Goal: Information Seeking & Learning: Learn about a topic

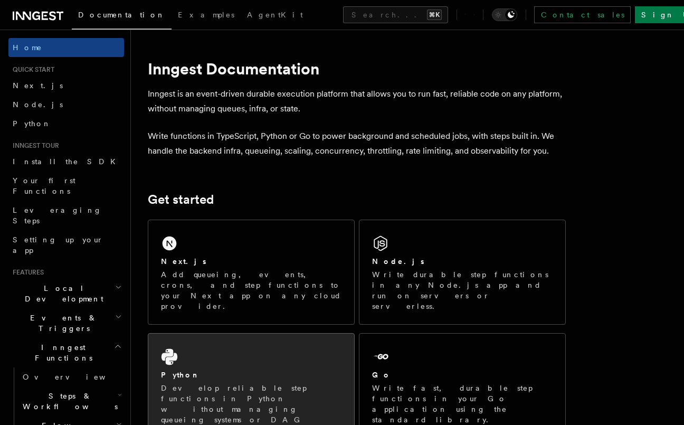
click at [251, 383] on p "Develop reliable step functions in Python without managing queueing systems or …" at bounding box center [251, 409] width 180 height 53
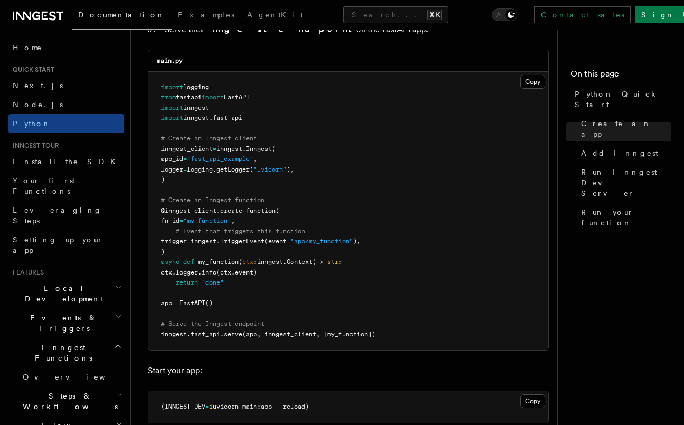
scroll to position [733, 0]
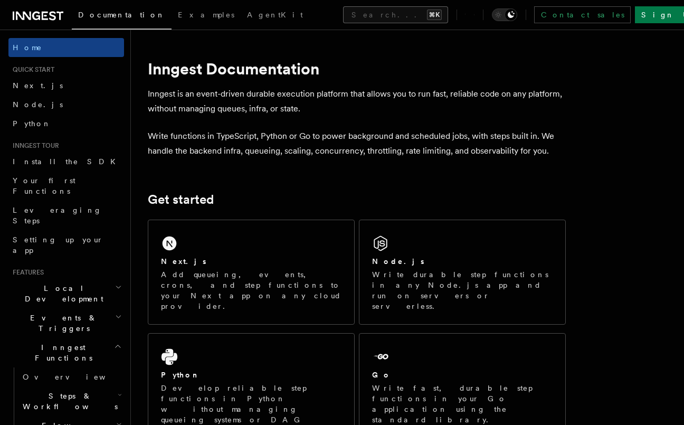
click at [343, 17] on button "Search... ⌘K" at bounding box center [395, 14] width 105 height 17
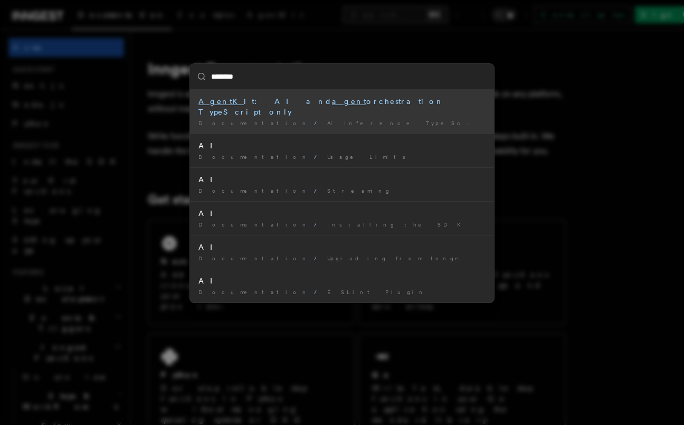
type input "*********"
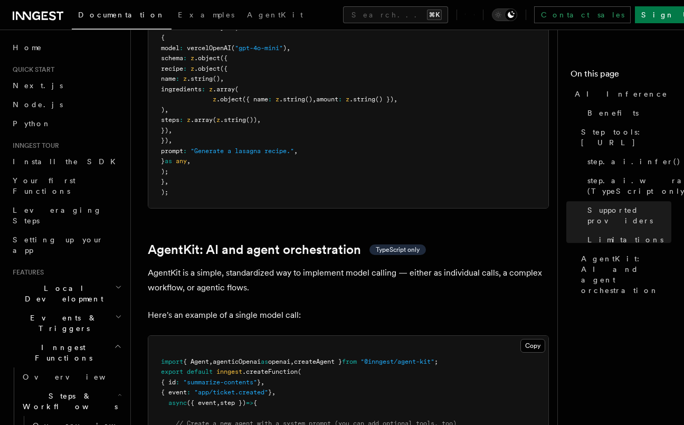
scroll to position [3115, 0]
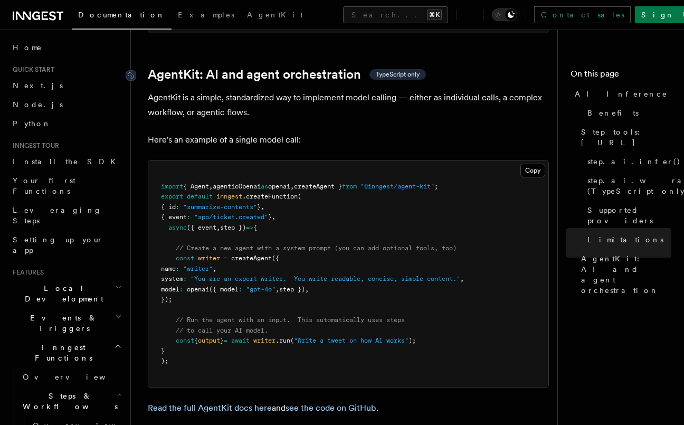
click at [163, 67] on link "AgentKit: AI and agent orchestration TypeScript only" at bounding box center [287, 74] width 278 height 15
click at [161, 67] on link "AgentKit: AI and agent orchestration TypeScript only" at bounding box center [287, 74] width 278 height 15
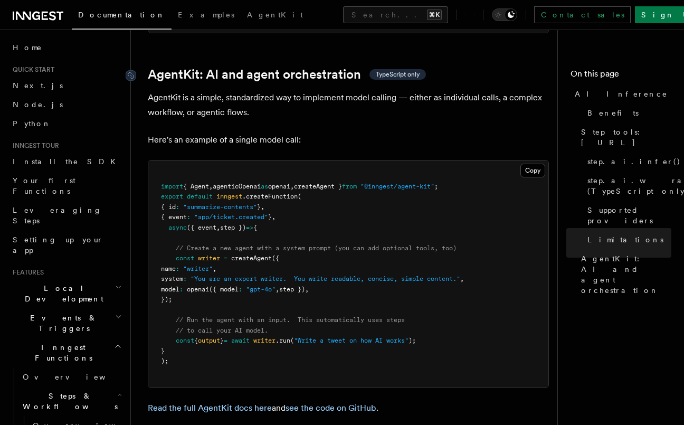
click at [161, 67] on link "AgentKit: AI and agent orchestration TypeScript only" at bounding box center [287, 74] width 278 height 15
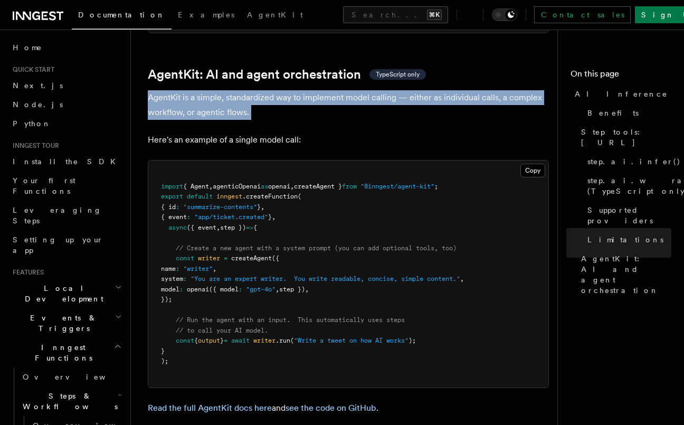
drag, startPoint x: 276, startPoint y: 103, endPoint x: 142, endPoint y: 86, distance: 134.7
copy article "AgentKit is a simple, standardized way to implement model calling — either as i…"
click at [266, 92] on p "AgentKit is a simple, standardized way to implement model calling — either as i…" at bounding box center [348, 105] width 401 height 30
drag, startPoint x: 266, startPoint y: 92, endPoint x: 145, endPoint y: 81, distance: 121.4
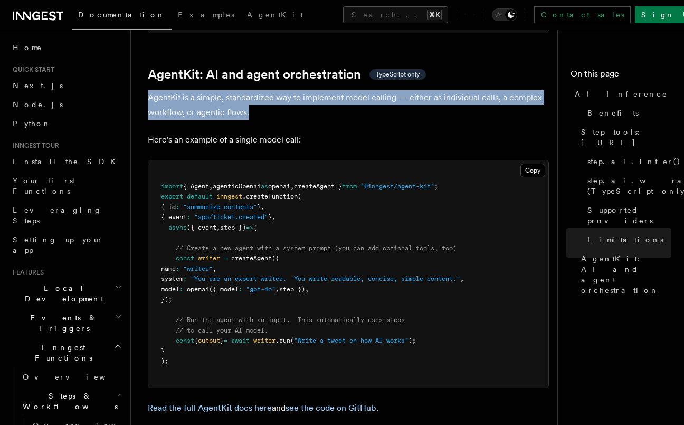
copy p "AgentKit is a simple, standardized way to implement model calling — either as i…"
click at [261, 90] on p "AgentKit is a simple, standardized way to implement model calling — either as i…" at bounding box center [348, 105] width 401 height 30
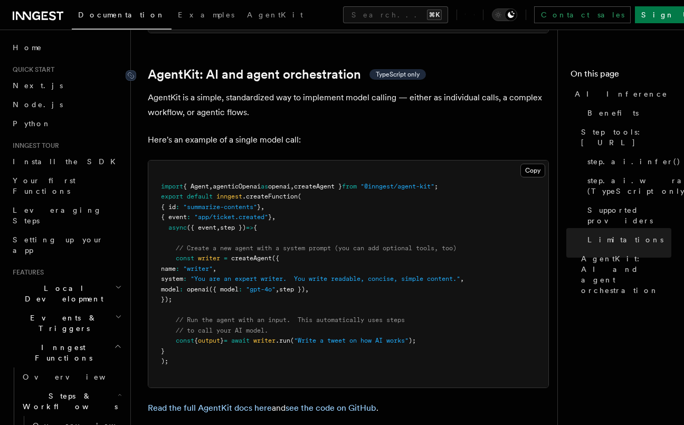
click at [185, 67] on link "AgentKit: AI and agent orchestration TypeScript only" at bounding box center [287, 74] width 278 height 15
click at [259, 90] on p "AgentKit is a simple, standardized way to implement model calling — either as i…" at bounding box center [348, 105] width 401 height 30
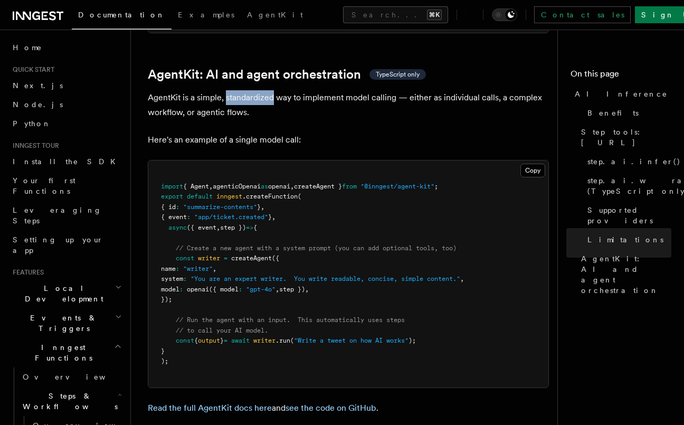
click at [259, 90] on p "AgentKit is a simple, standardized way to implement model calling — either as i…" at bounding box center [348, 105] width 401 height 30
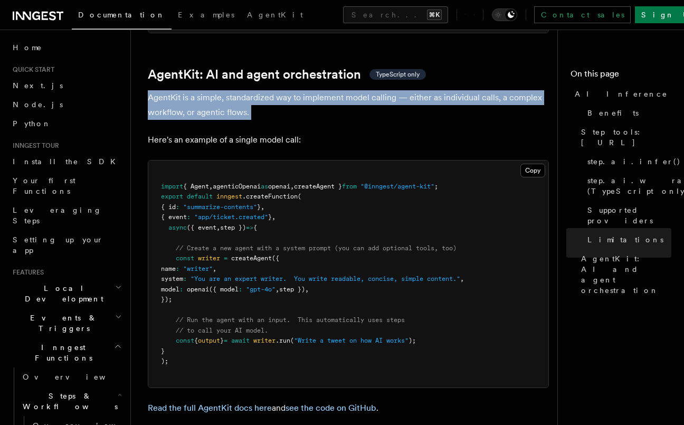
click at [259, 90] on p "AgentKit is a simple, standardized way to implement model calling — either as i…" at bounding box center [348, 105] width 401 height 30
click at [255, 103] on p "AgentKit is a simple, standardized way to implement model calling — either as i…" at bounding box center [348, 105] width 401 height 30
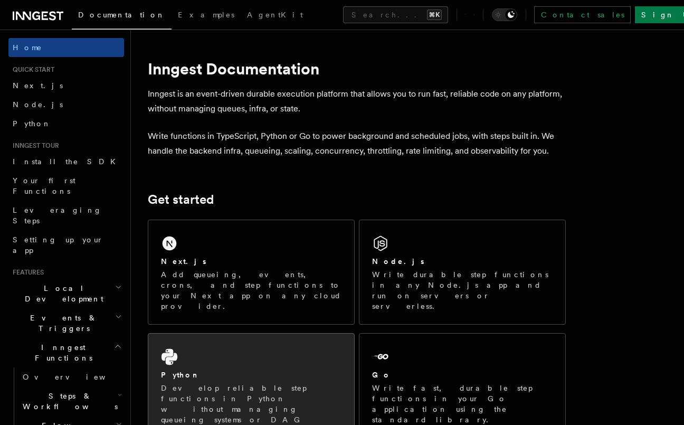
click at [226, 337] on div "Python Develop reliable step functions in Python without managing queueing syst…" at bounding box center [251, 391] width 206 height 115
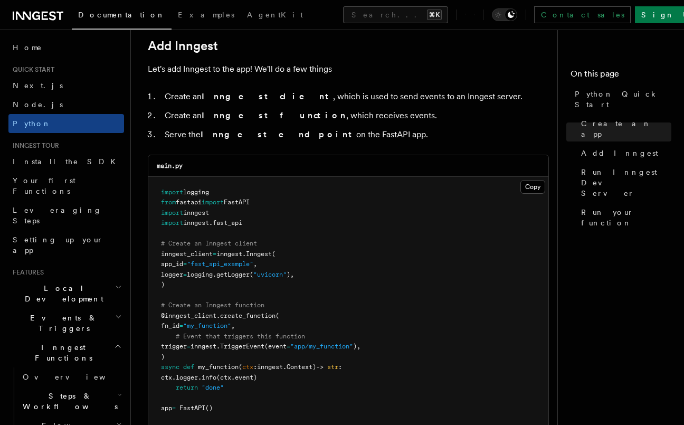
scroll to position [730, 0]
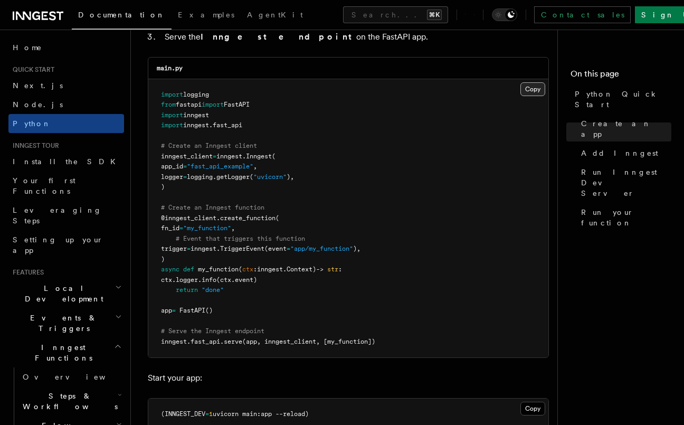
click at [533, 92] on button "Copy Copied" at bounding box center [532, 89] width 25 height 14
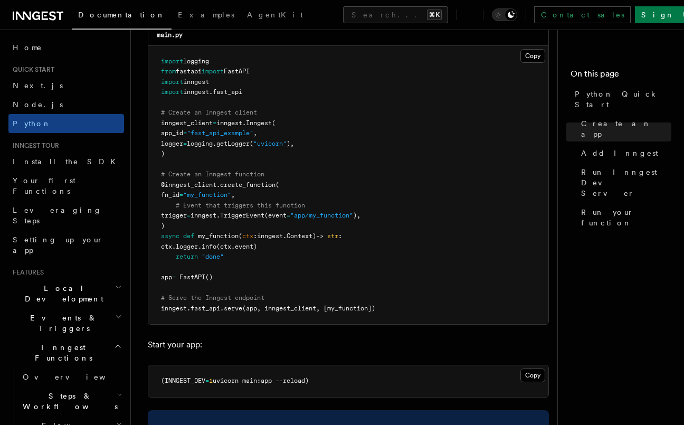
scroll to position [776, 0]
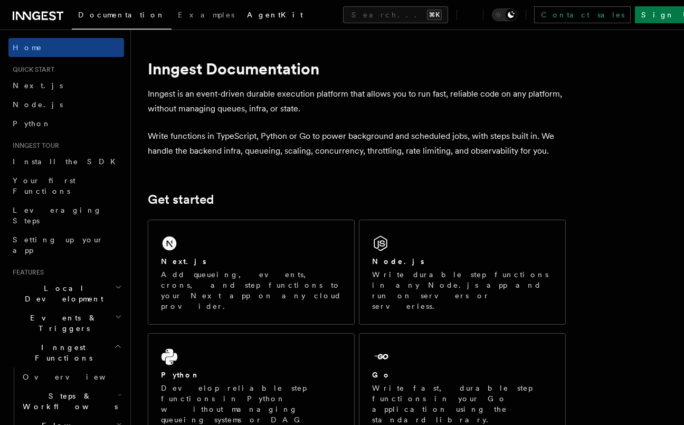
click at [247, 18] on span "AgentKit" at bounding box center [275, 15] width 56 height 8
